Goal: Transaction & Acquisition: Purchase product/service

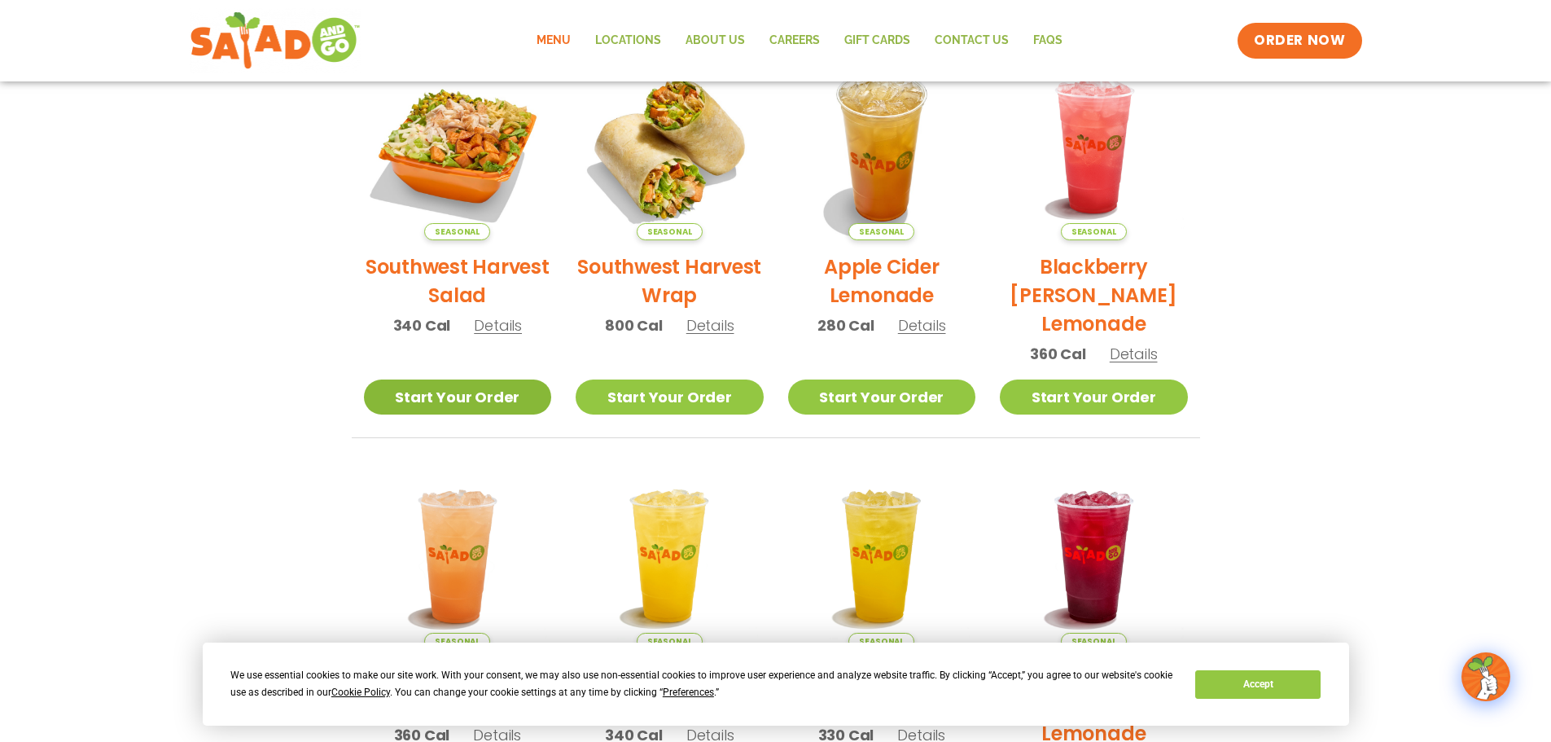
scroll to position [384, 0]
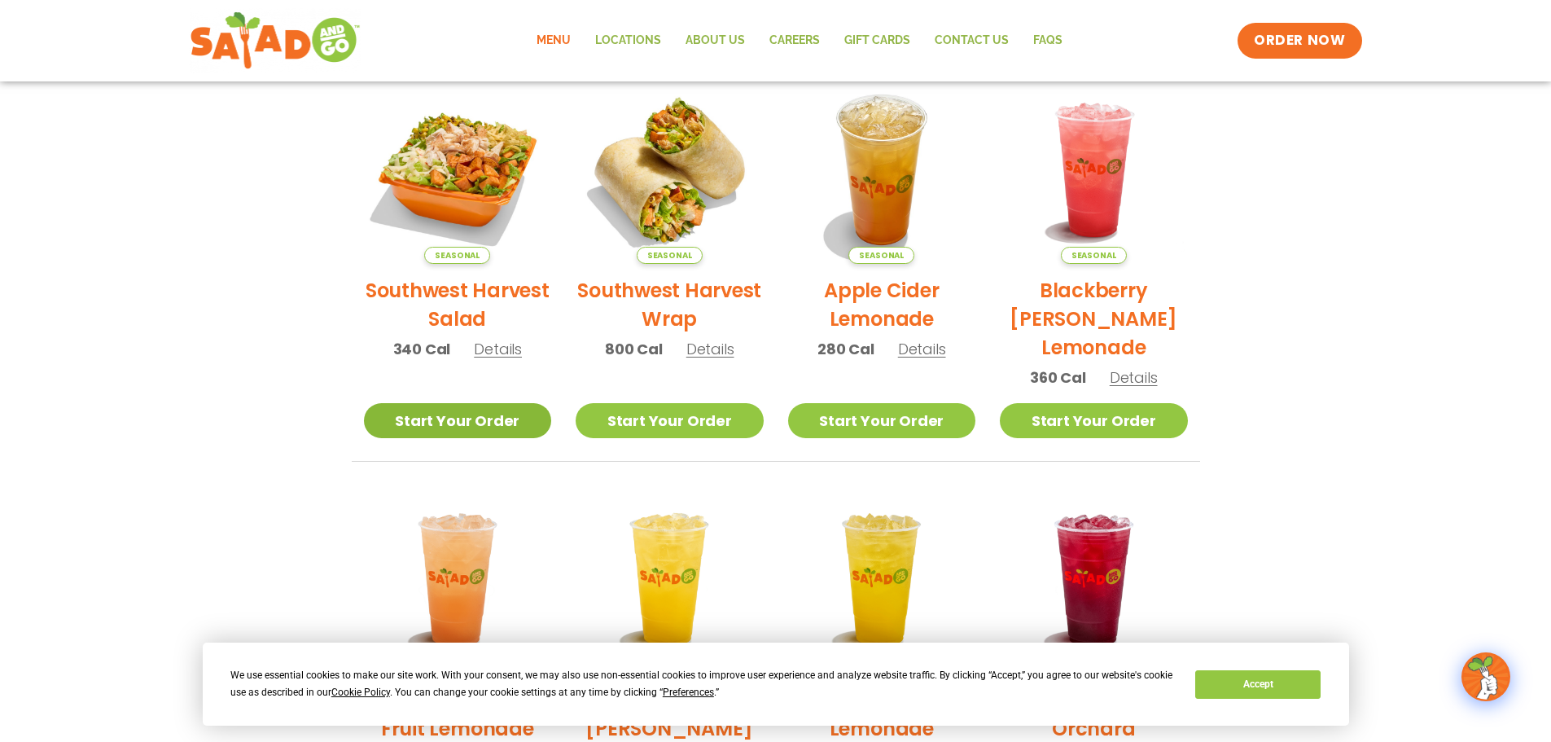
click at [463, 415] on link "Start Your Order" at bounding box center [458, 420] width 188 height 35
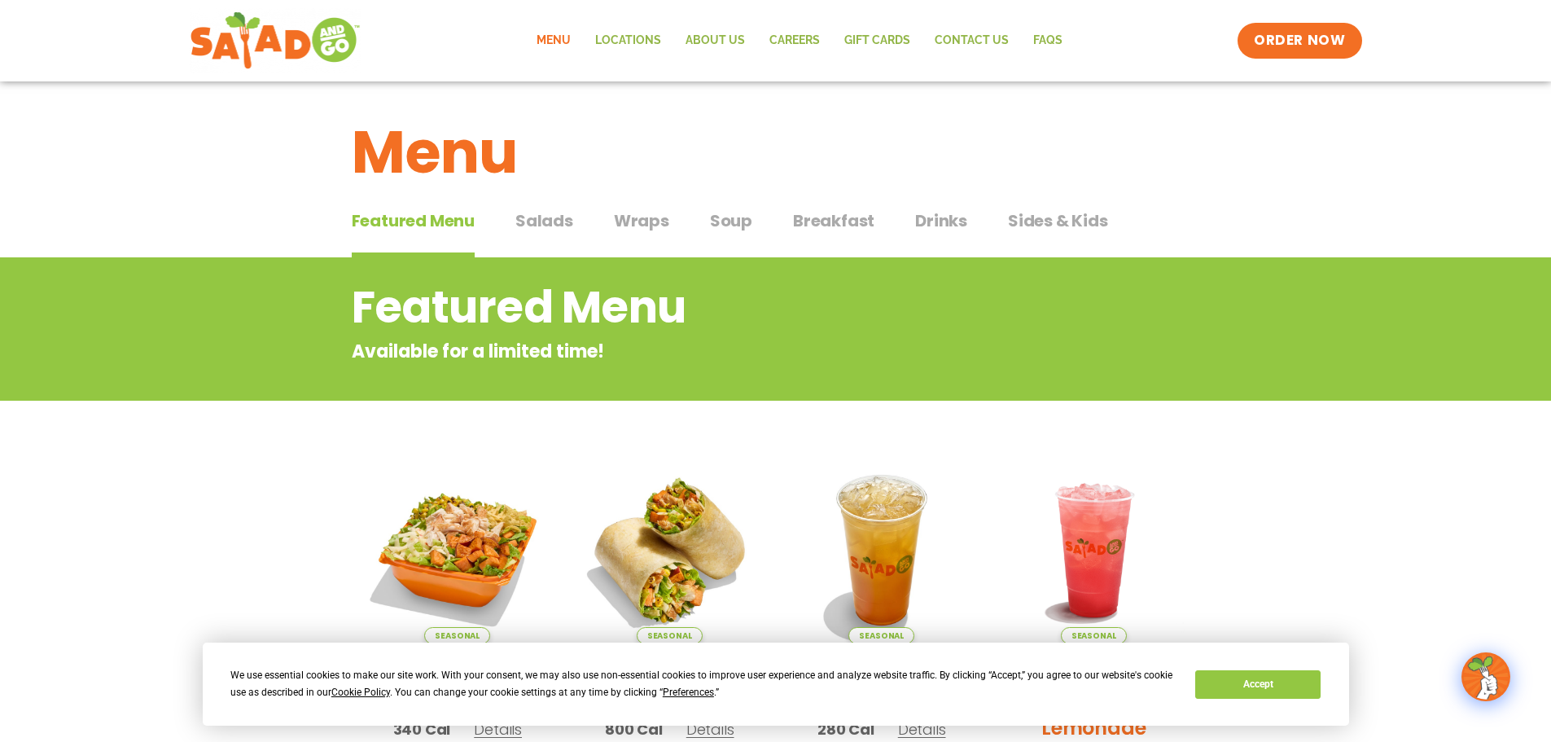
scroll to position [407, 0]
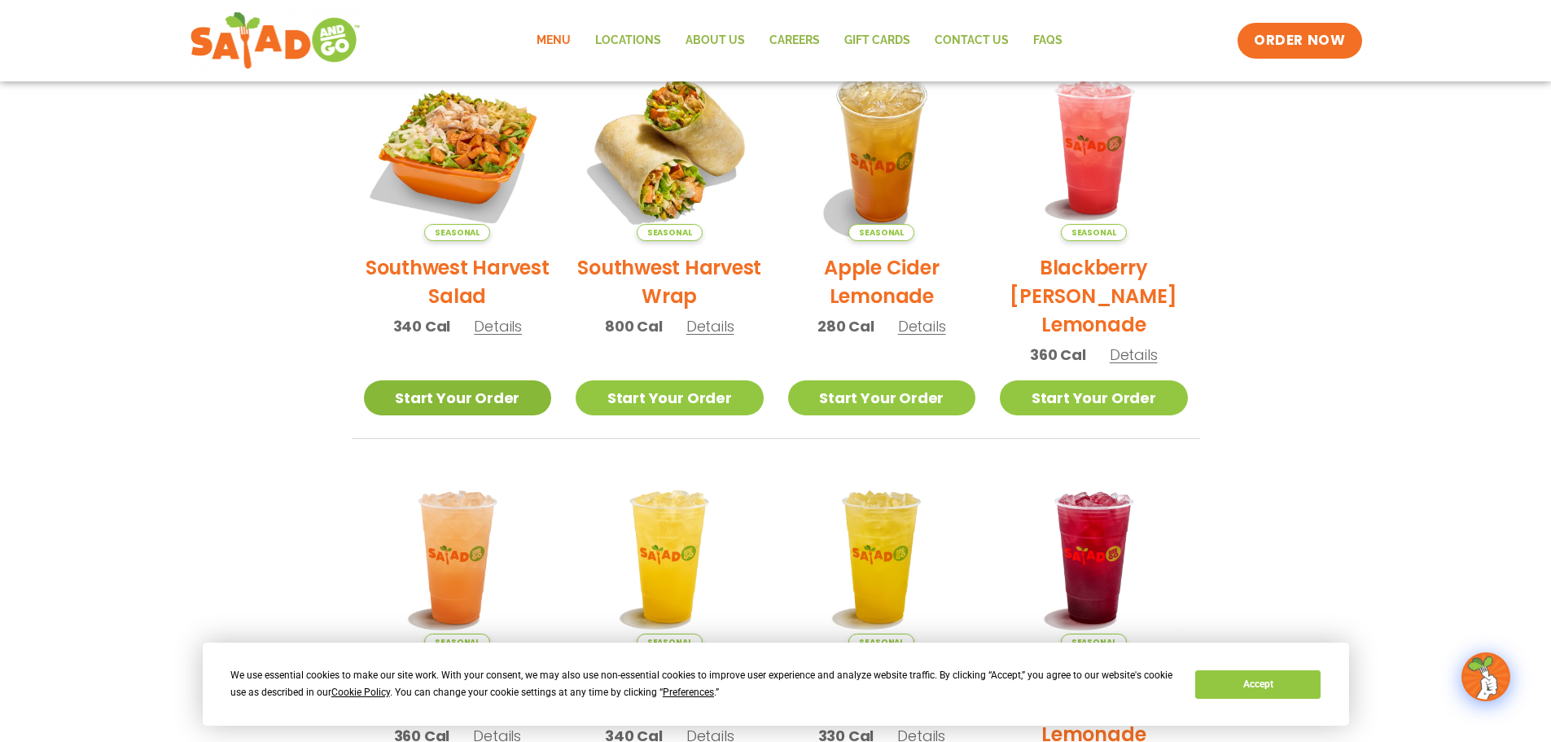
click at [456, 383] on link "Start Your Order" at bounding box center [458, 397] width 188 height 35
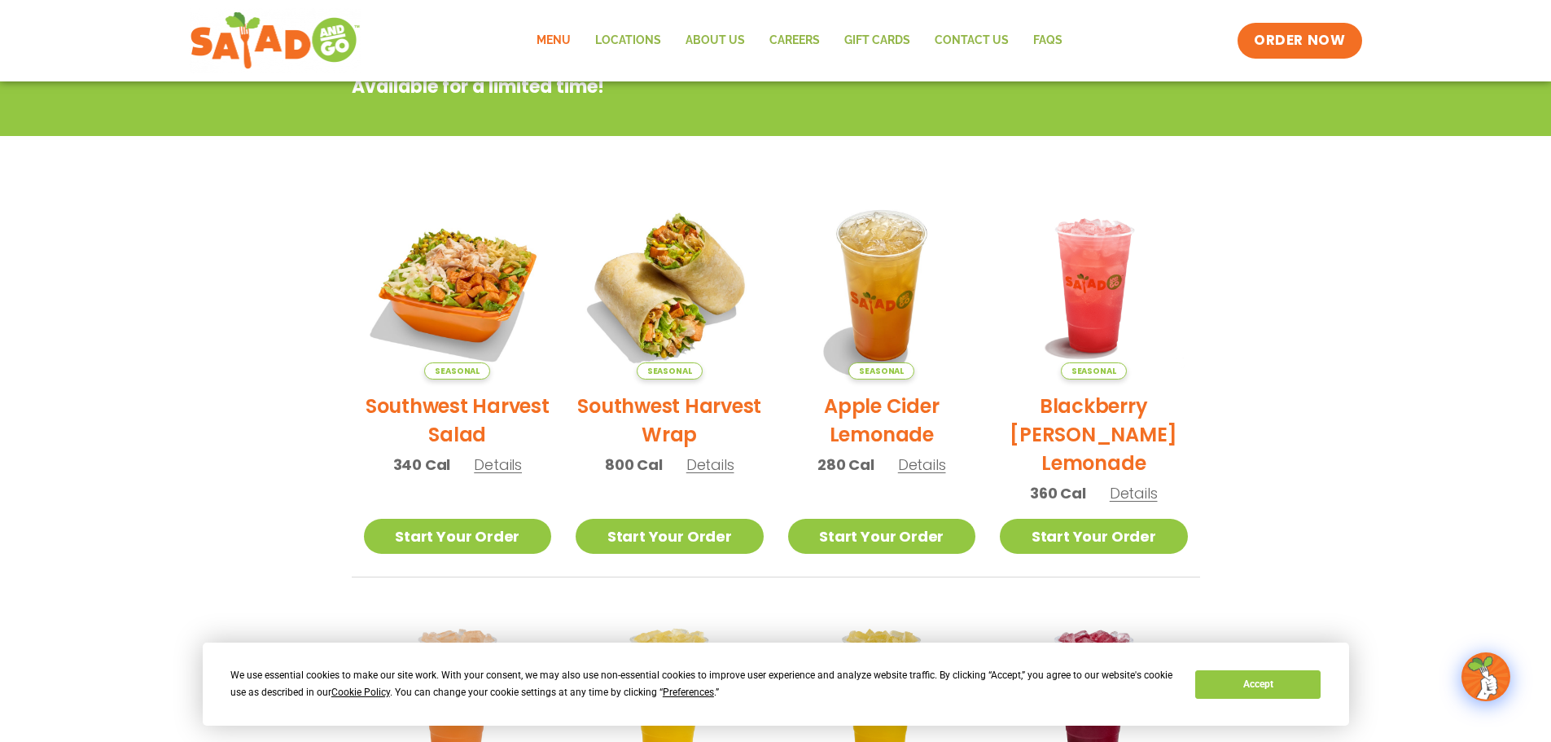
scroll to position [244, 0]
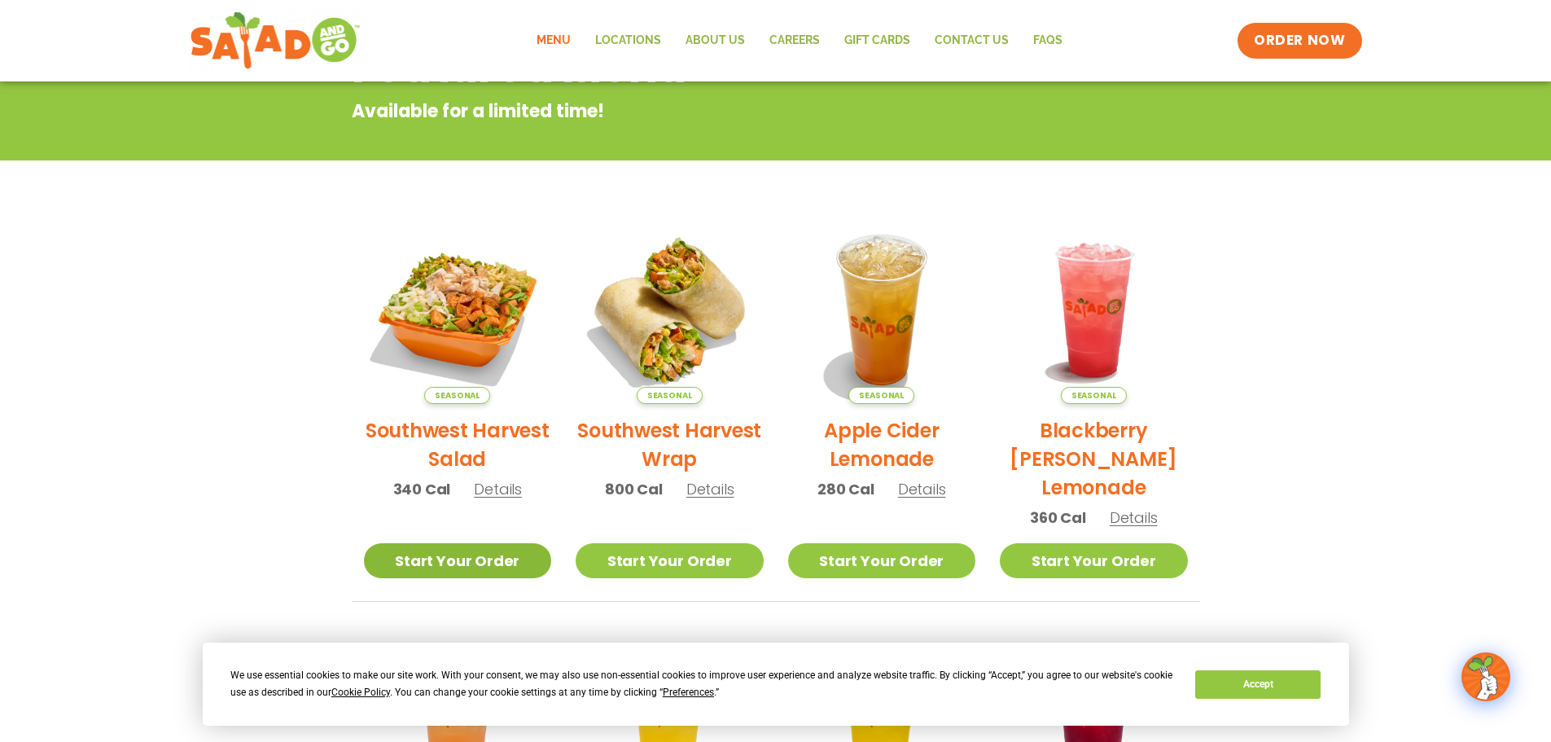
click at [436, 567] on link "Start Your Order" at bounding box center [458, 560] width 188 height 35
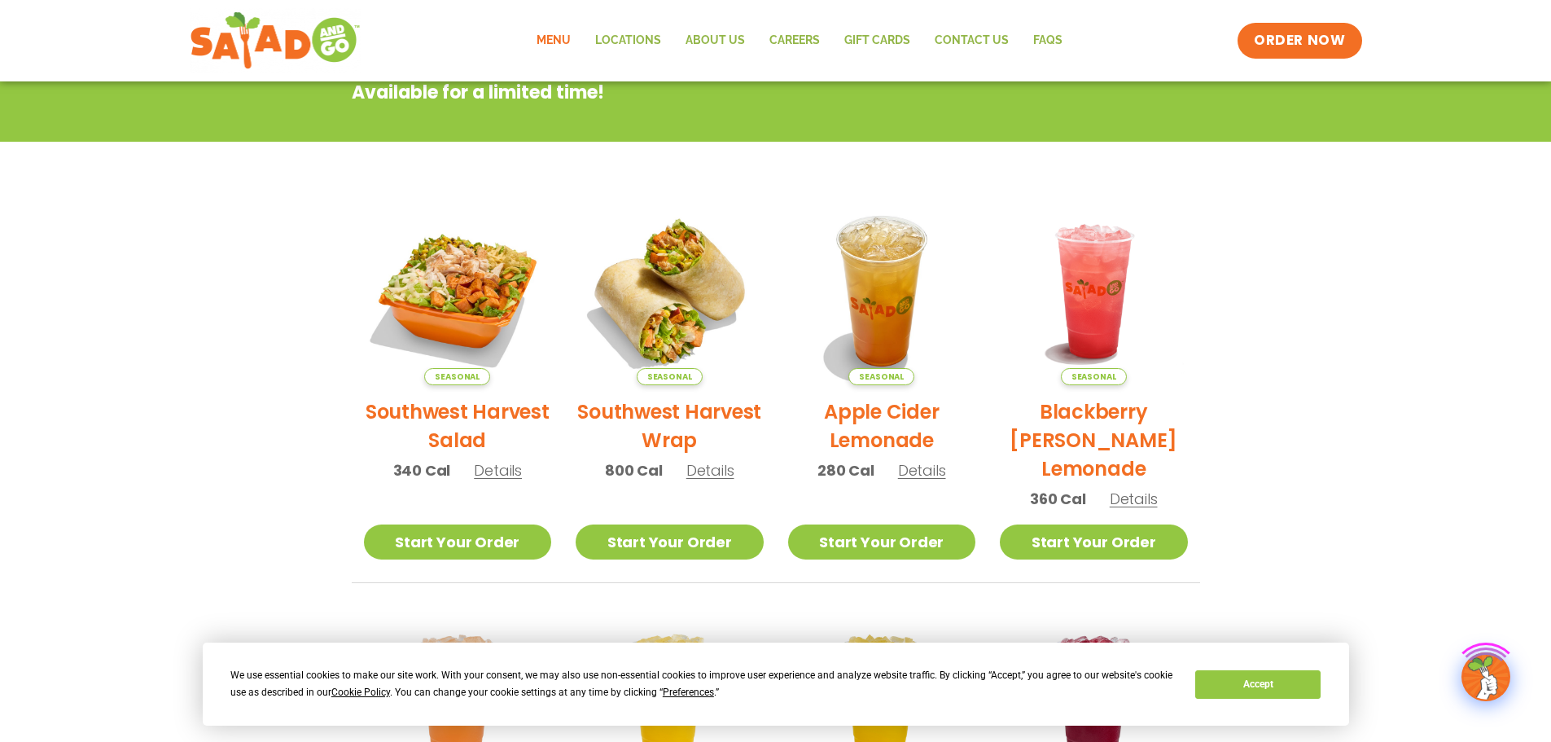
scroll to position [488, 0]
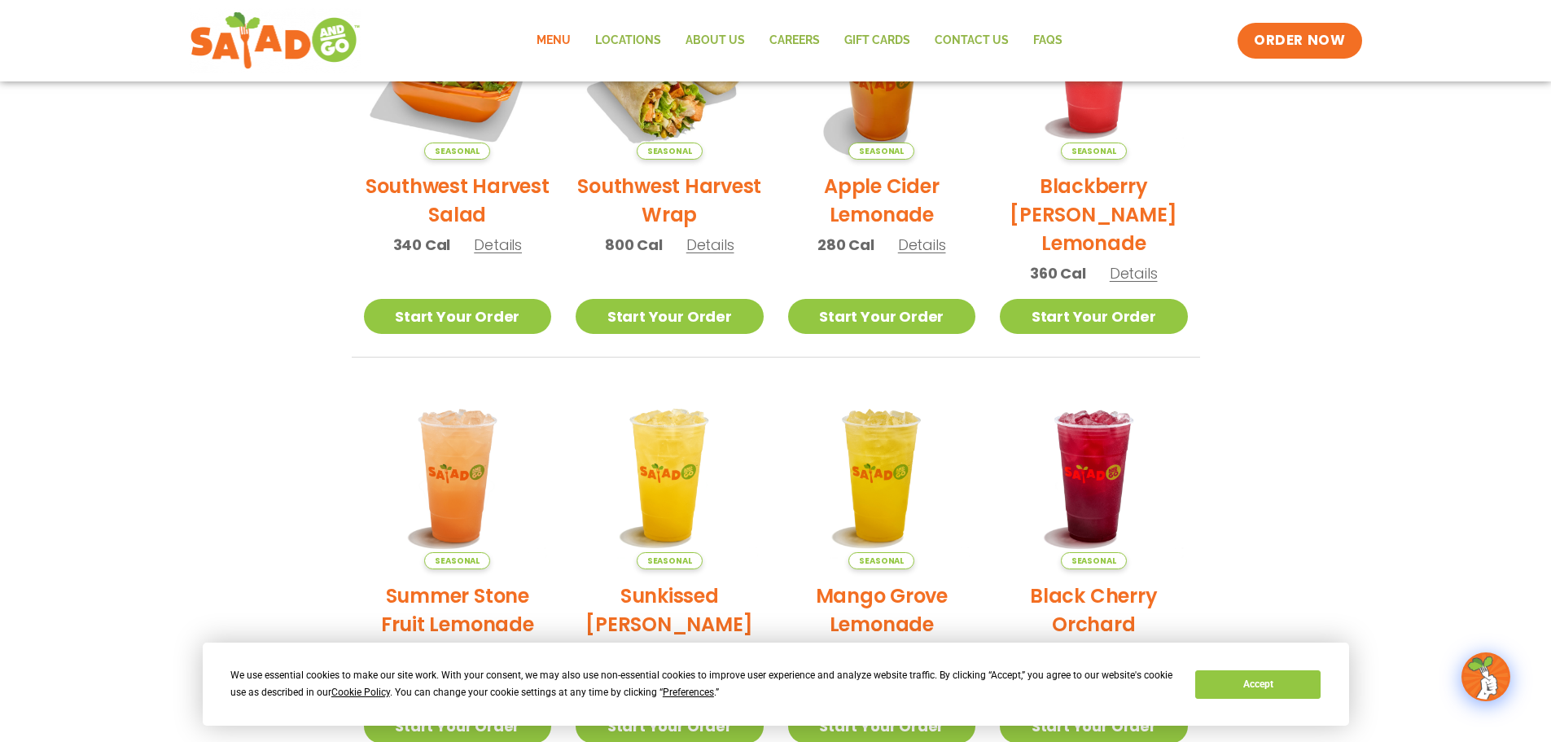
click at [442, 188] on h2 "Southwest Harvest Salad" at bounding box center [458, 200] width 188 height 57
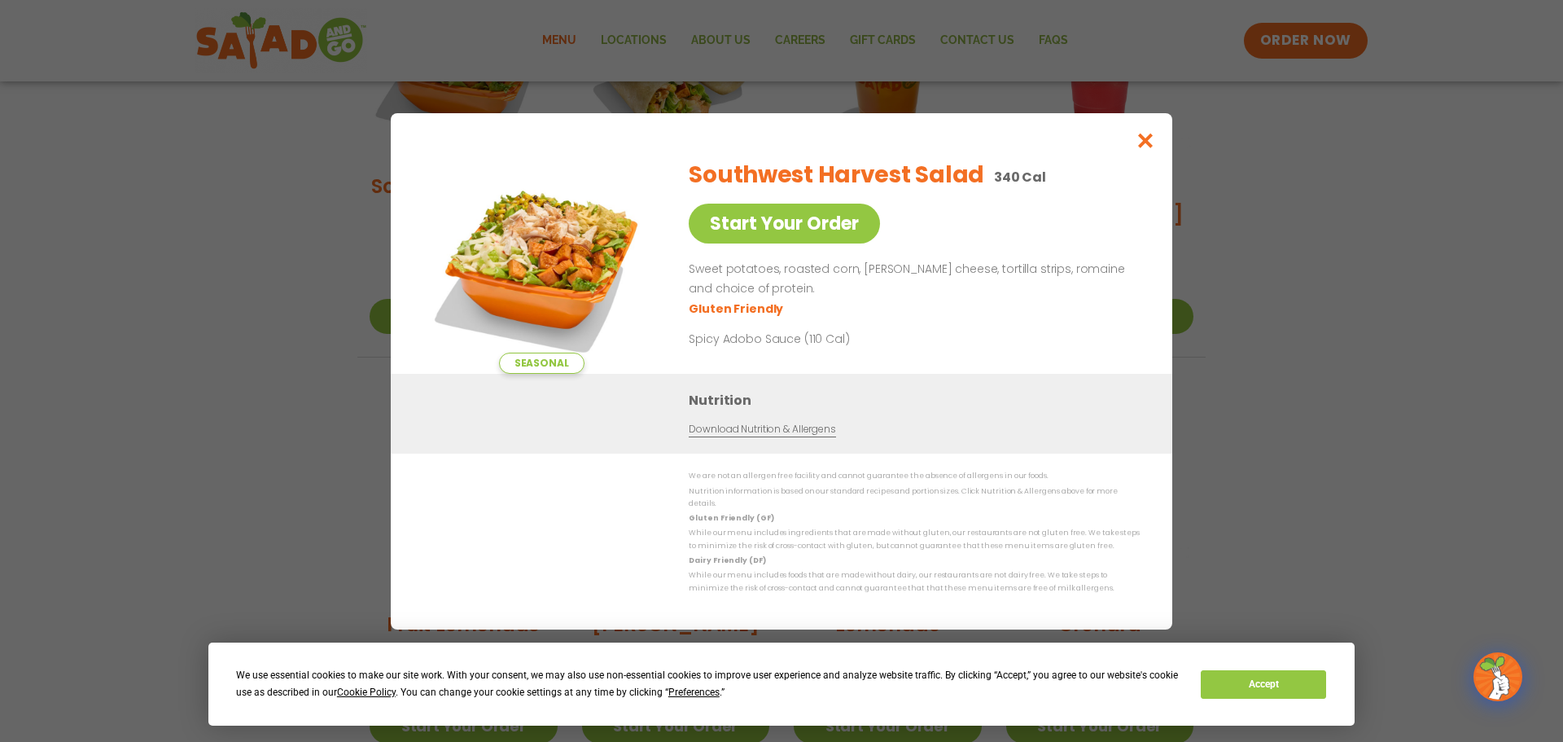
click at [247, 296] on div "Seasonal Start Your Order Southwest Harvest Salad 340 Cal Start Your Order Swee…" at bounding box center [781, 371] width 1563 height 742
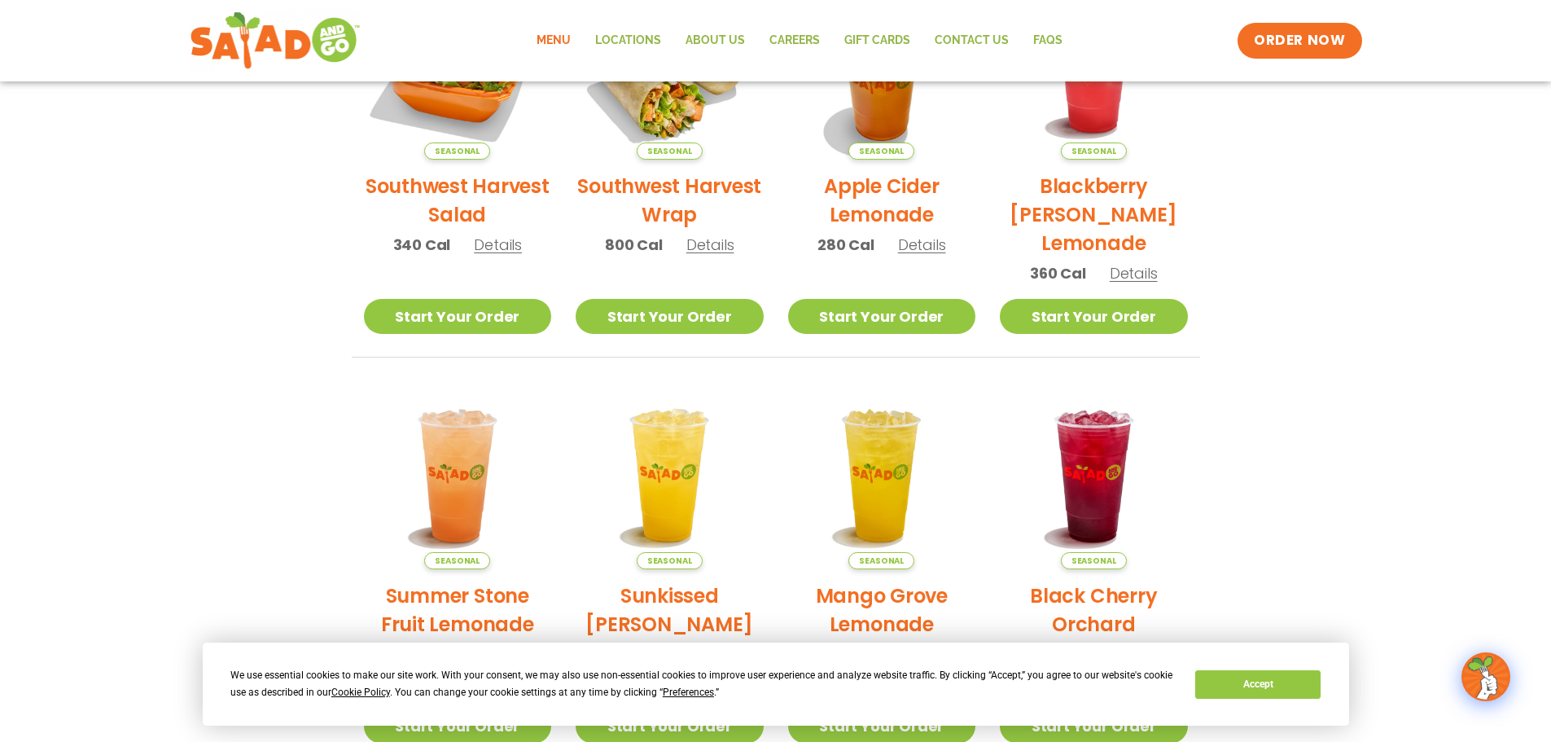
click at [498, 249] on span "Details" at bounding box center [498, 244] width 48 height 20
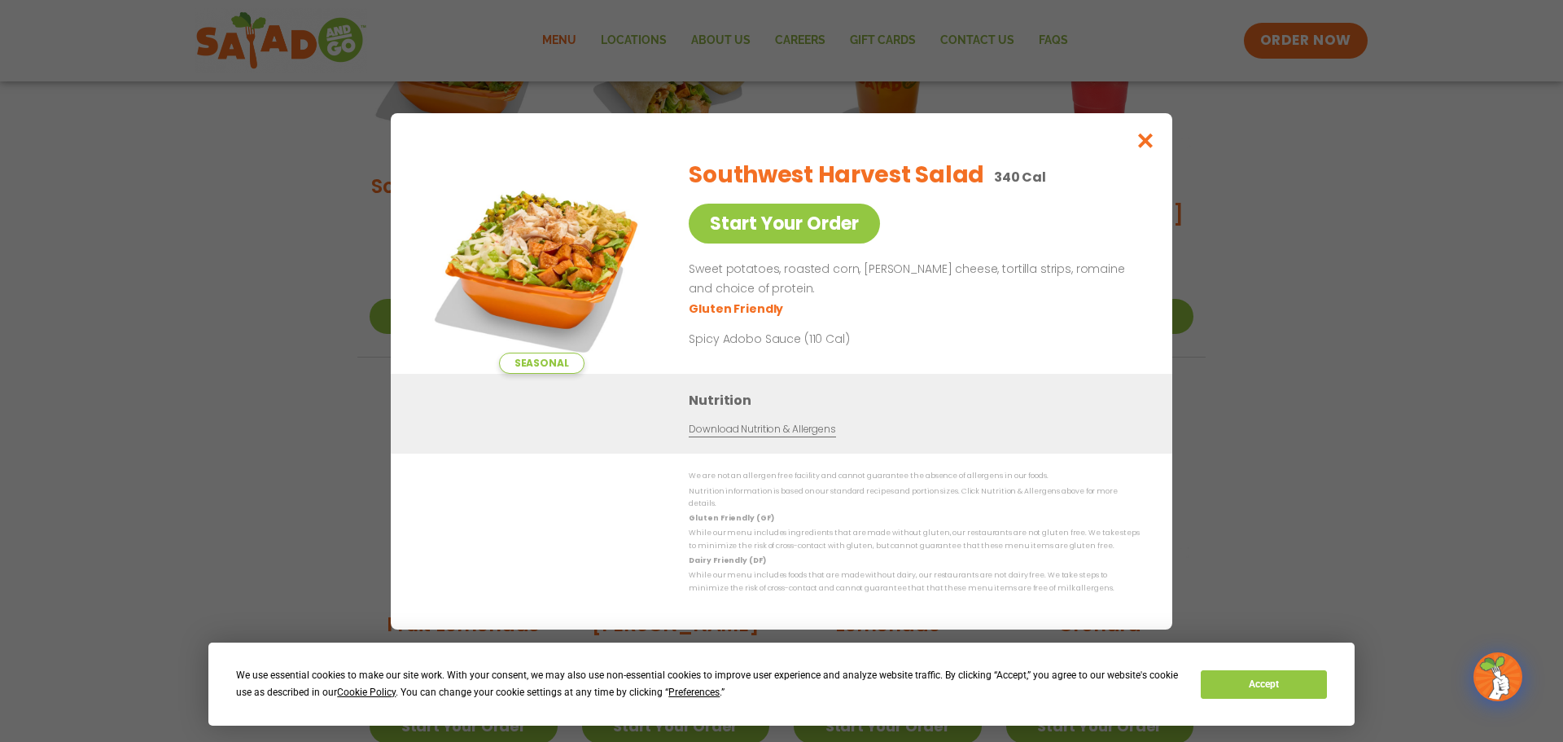
click at [309, 274] on div "Seasonal Start Your Order Southwest Harvest Salad 340 Cal Start Your Order Swee…" at bounding box center [781, 371] width 1563 height 742
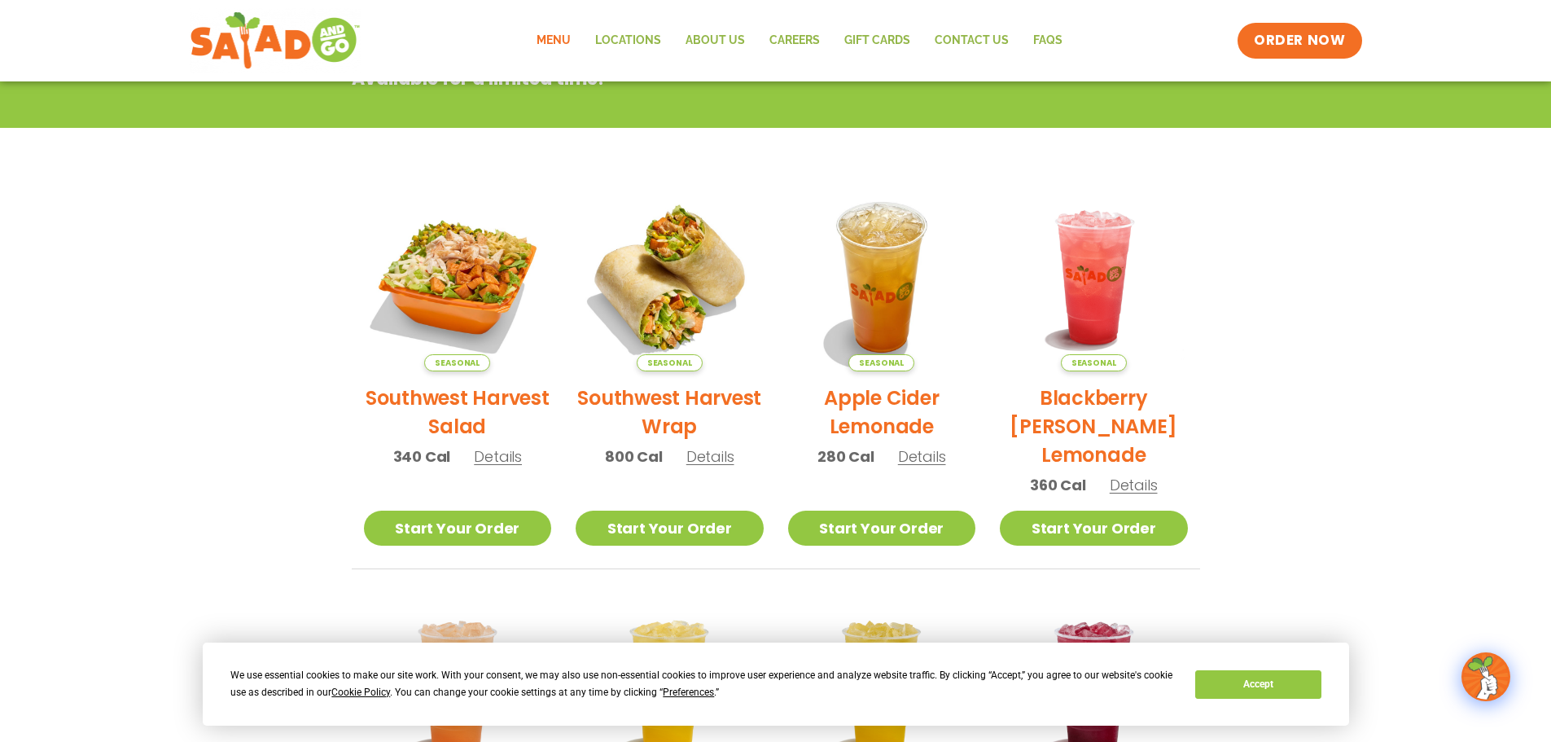
scroll to position [0, 0]
